Goal: Task Accomplishment & Management: Use online tool/utility

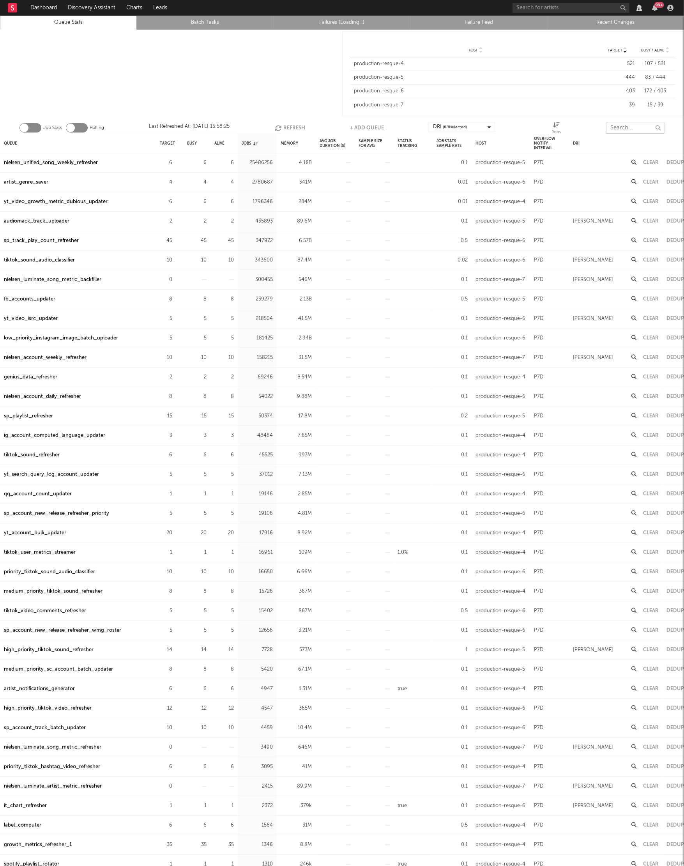
click at [630, 127] on input "text" at bounding box center [635, 128] width 58 height 12
type input "luminate"
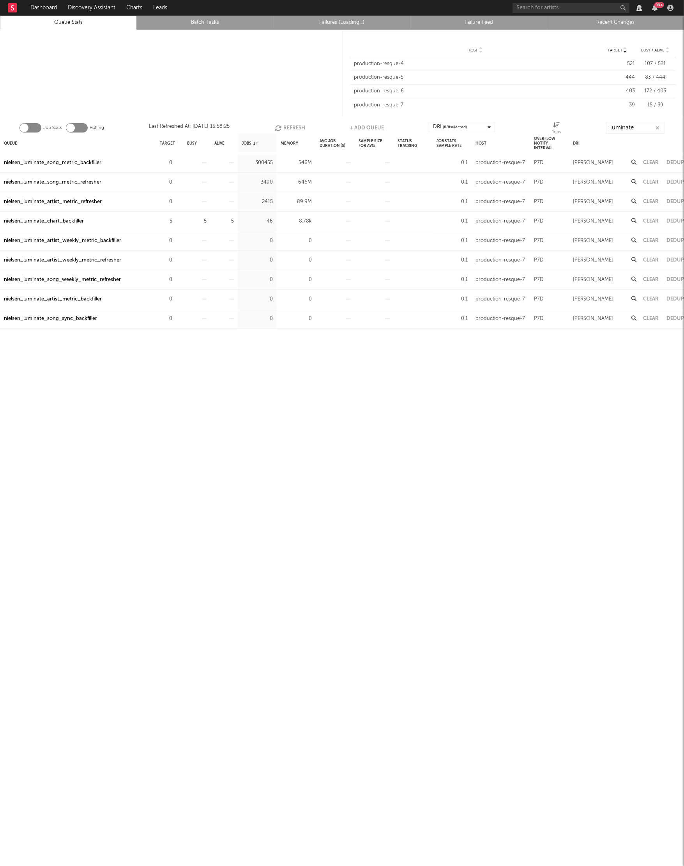
click at [79, 219] on div "nielsen_luminate_chart_backfiller" at bounding box center [44, 221] width 80 height 9
click at [305, 41] on div at bounding box center [171, 74] width 342 height 88
click at [322, 24] on link "Failures (Loading...)" at bounding box center [342, 22] width 128 height 9
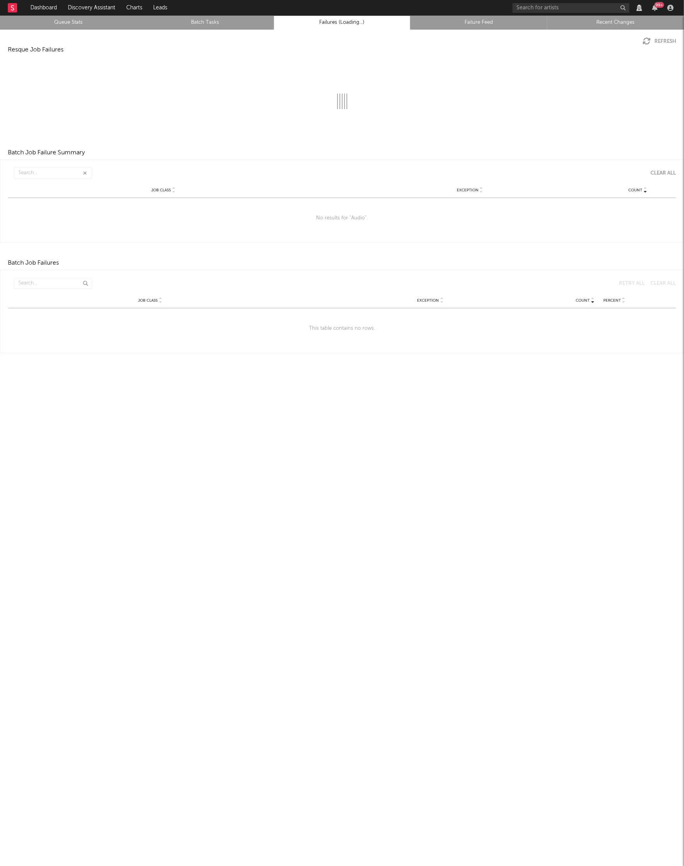
type input "Audio"
click at [78, 25] on link "Queue Stats" at bounding box center [68, 22] width 128 height 9
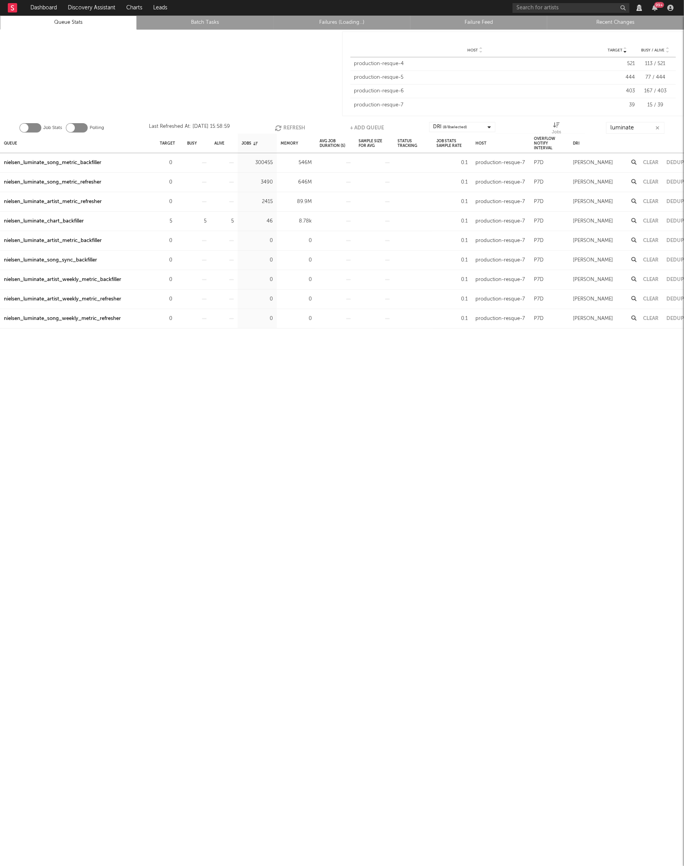
click at [78, 25] on link "Queue Stats" at bounding box center [68, 22] width 128 height 9
click at [327, 21] on link "Failures (Loading...)" at bounding box center [342, 22] width 128 height 9
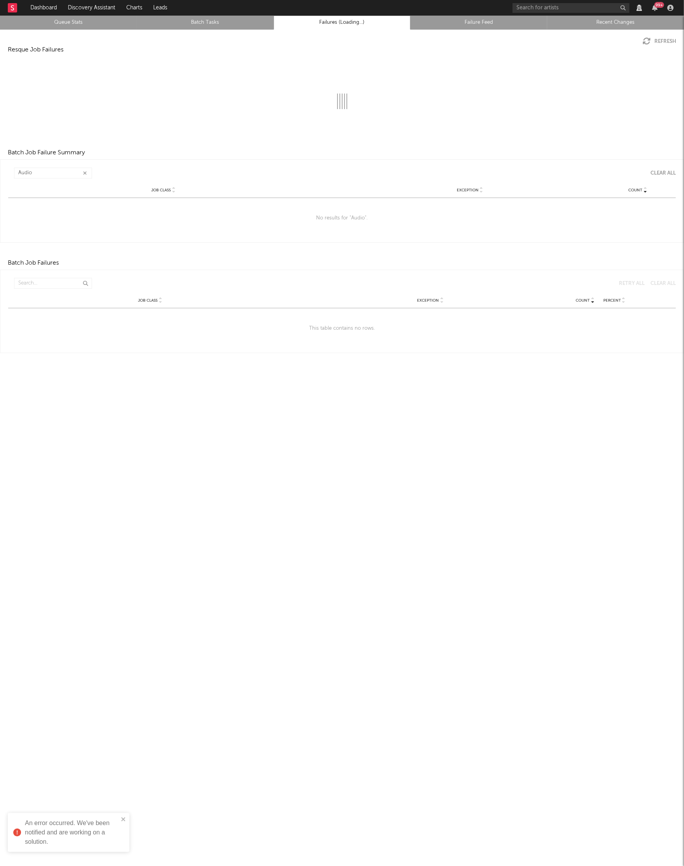
click at [32, 425] on div "Queue Stats Batch Tasks Failures (Loading...) Failure Feed Recent Changes Refre…" at bounding box center [342, 441] width 684 height 850
click at [606, 27] on li "Recent Changes" at bounding box center [615, 23] width 137 height 14
click at [607, 25] on link "Recent Changes" at bounding box center [615, 22] width 128 height 9
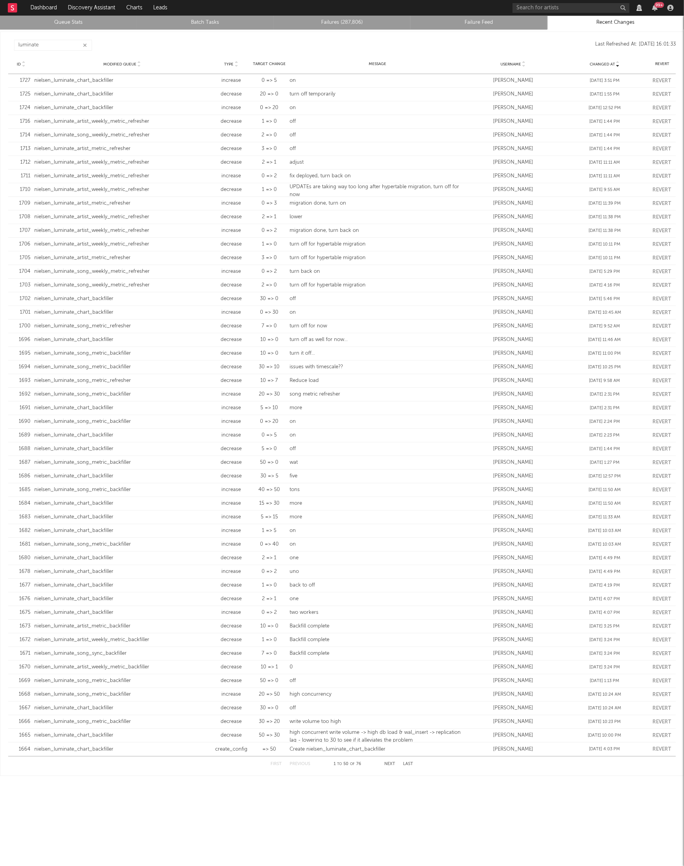
click at [70, 19] on link "Queue Stats" at bounding box center [68, 22] width 128 height 9
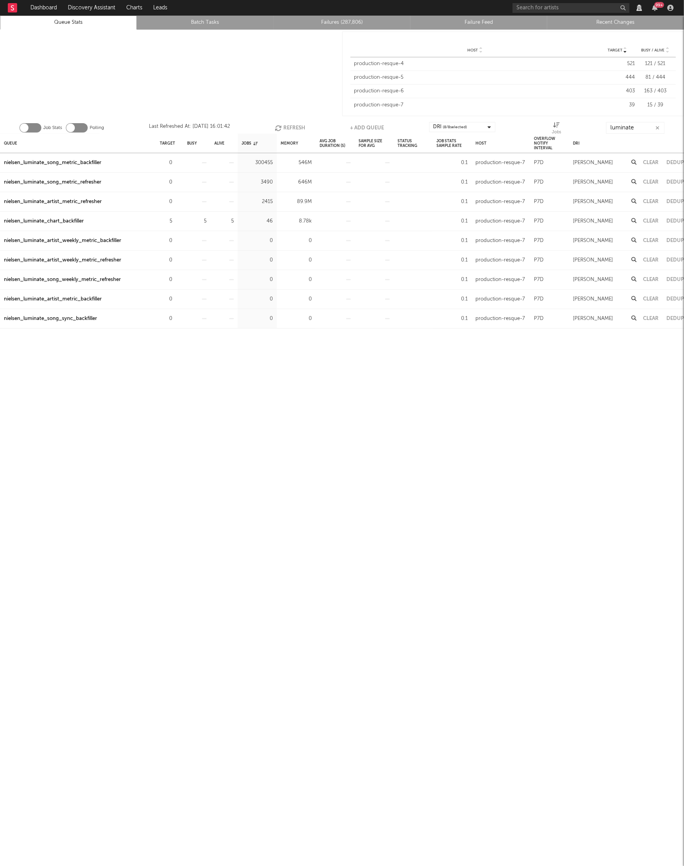
click at [335, 22] on link "Failures (287,806)" at bounding box center [342, 22] width 128 height 9
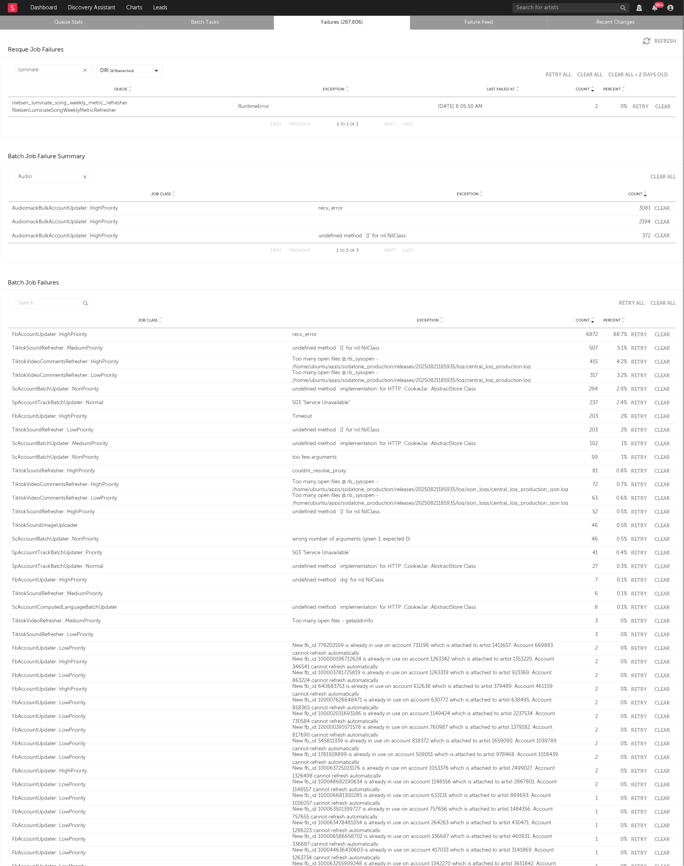
click at [83, 68] on icon "button" at bounding box center [85, 70] width 4 height 5
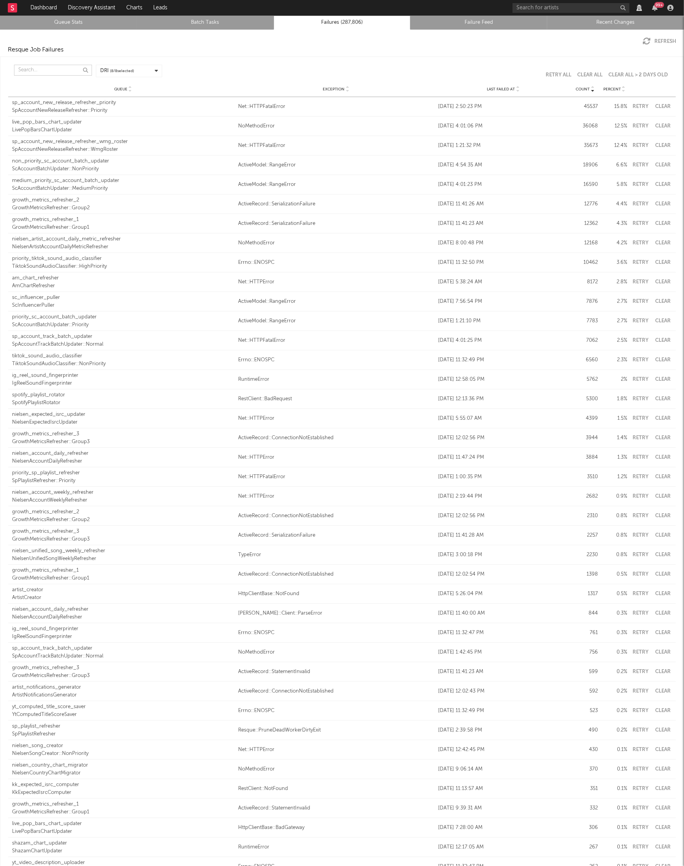
click at [51, 65] on input "text" at bounding box center [53, 70] width 78 height 11
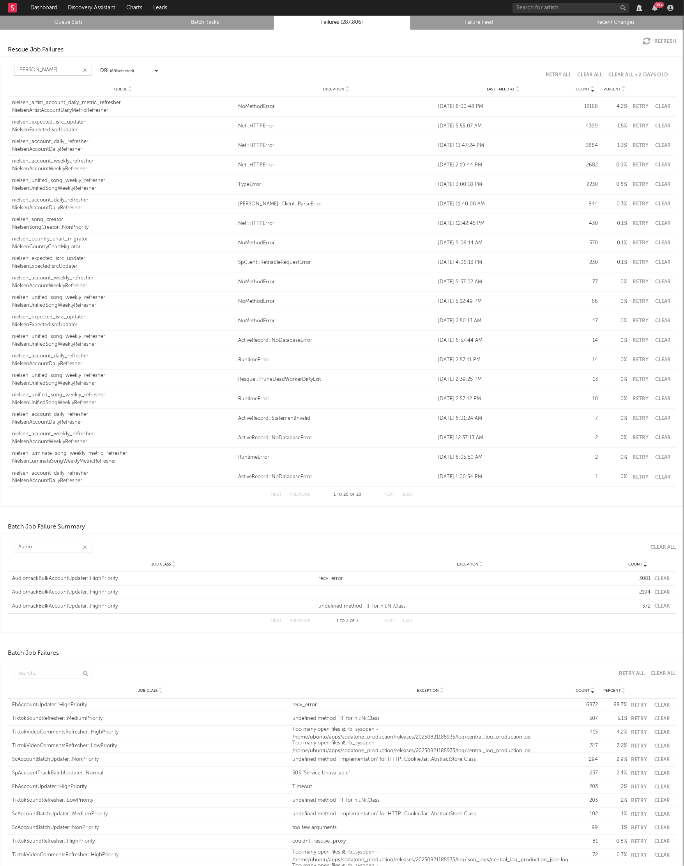
type input "nielsen"
click at [195, 55] on div "Refresh Resque Job Failures nielsen Count Queue Exception Last Failed At Count …" at bounding box center [342, 716] width 684 height 1372
